Goal: Check status: Check status

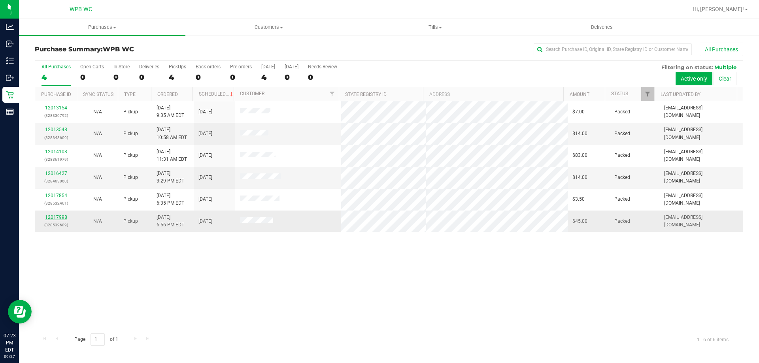
click at [62, 217] on link "12017998" at bounding box center [56, 218] width 22 height 6
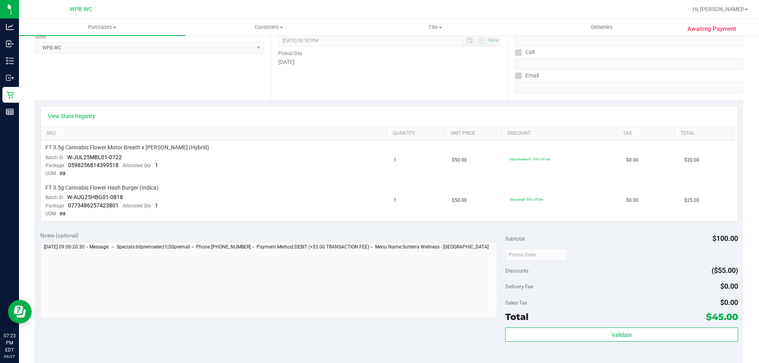
scroll to position [158, 0]
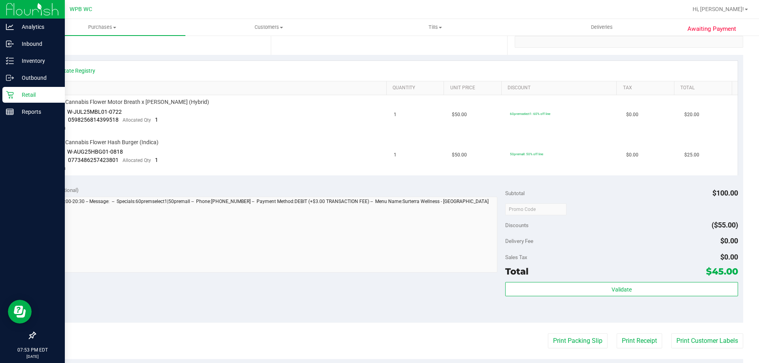
click at [22, 99] on p "Retail" at bounding box center [37, 94] width 47 height 9
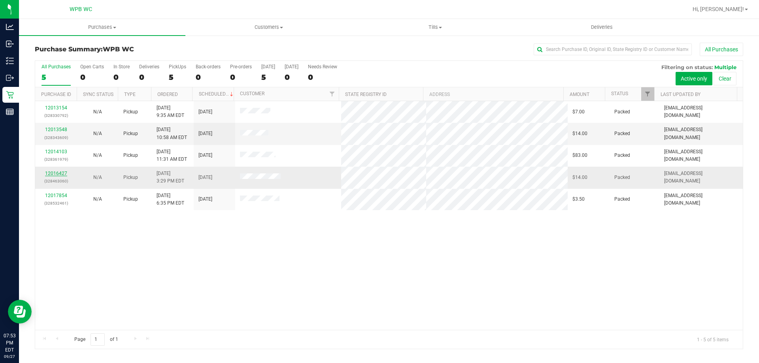
click at [50, 173] on link "12016427" at bounding box center [56, 174] width 22 height 6
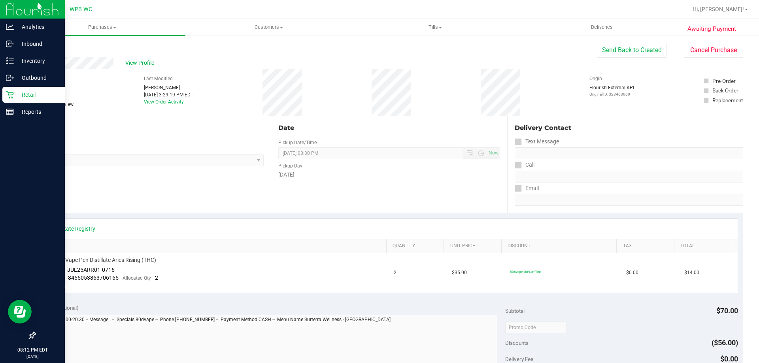
click at [7, 90] on div "Retail" at bounding box center [33, 95] width 62 height 16
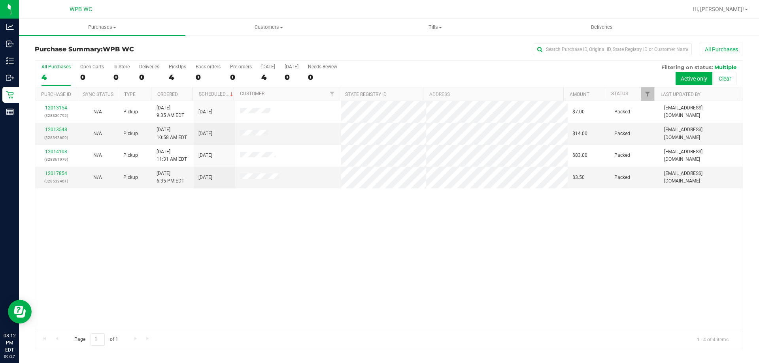
click at [41, 305] on div "12013154 (328330792) N/A Pickup 9/27/2025 9:35 AM EDT 9/27/2025 $7.00 Packed ab…" at bounding box center [389, 215] width 708 height 229
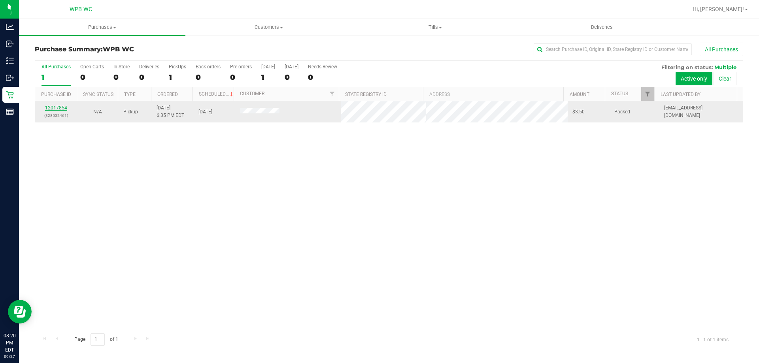
click at [59, 109] on link "12017854" at bounding box center [56, 108] width 22 height 6
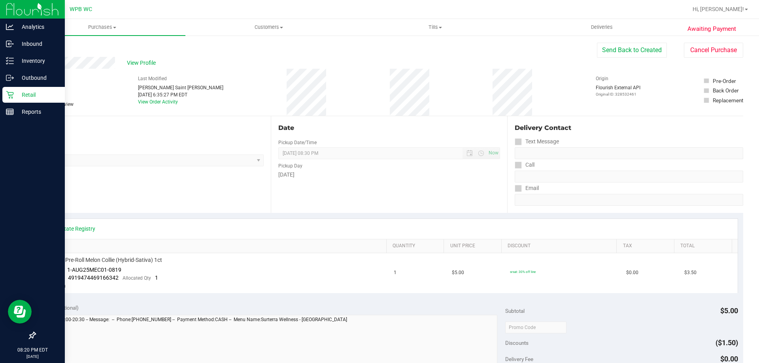
click at [21, 91] on p "Retail" at bounding box center [37, 94] width 47 height 9
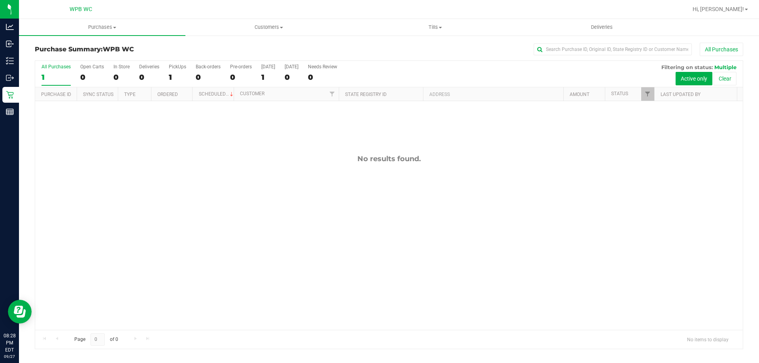
drag, startPoint x: 67, startPoint y: 261, endPoint x: 62, endPoint y: 254, distance: 8.8
click at [67, 261] on div "No results found." at bounding box center [389, 242] width 708 height 282
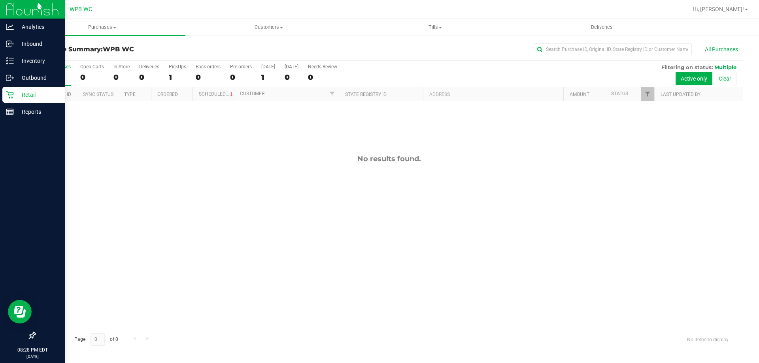
click at [35, 91] on p "Retail" at bounding box center [37, 94] width 47 height 9
click at [20, 93] on p "Retail" at bounding box center [37, 94] width 47 height 9
